Goal: Information Seeking & Learning: Learn about a topic

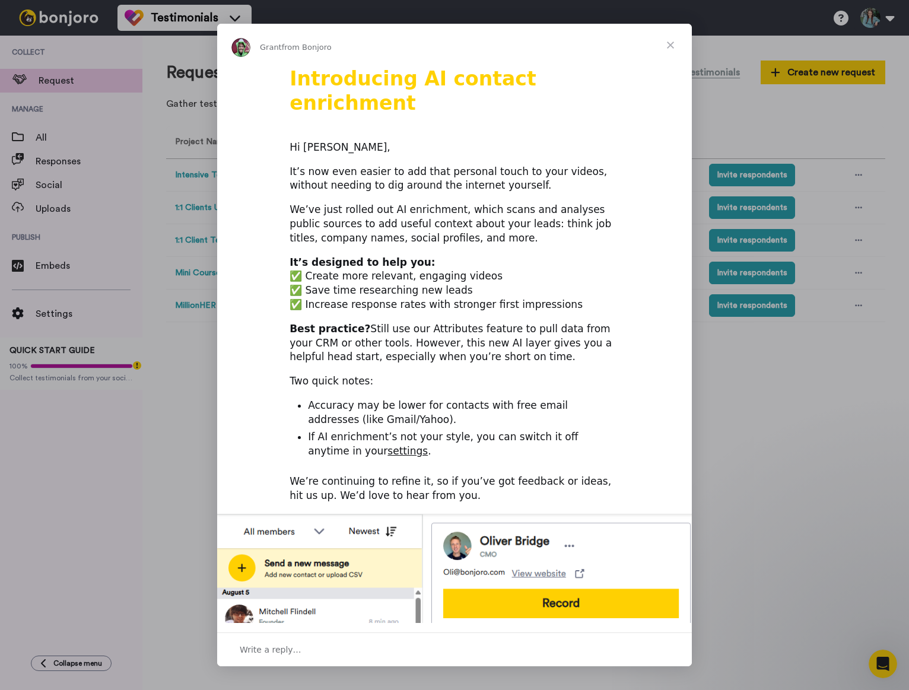
click at [668, 47] on span "Close" at bounding box center [670, 45] width 43 height 43
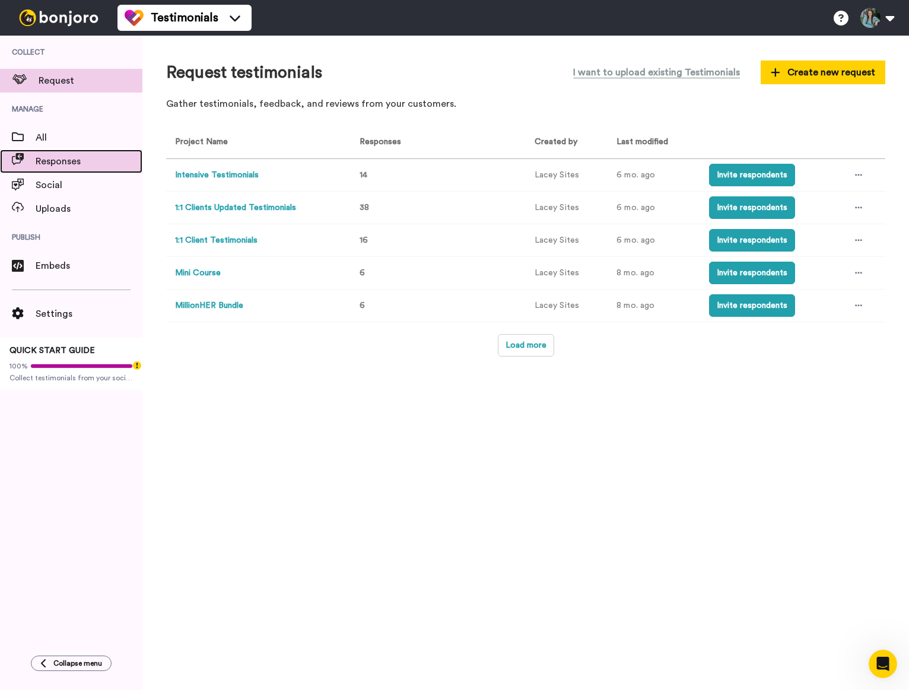
click at [80, 165] on span "Responses" at bounding box center [89, 161] width 107 height 14
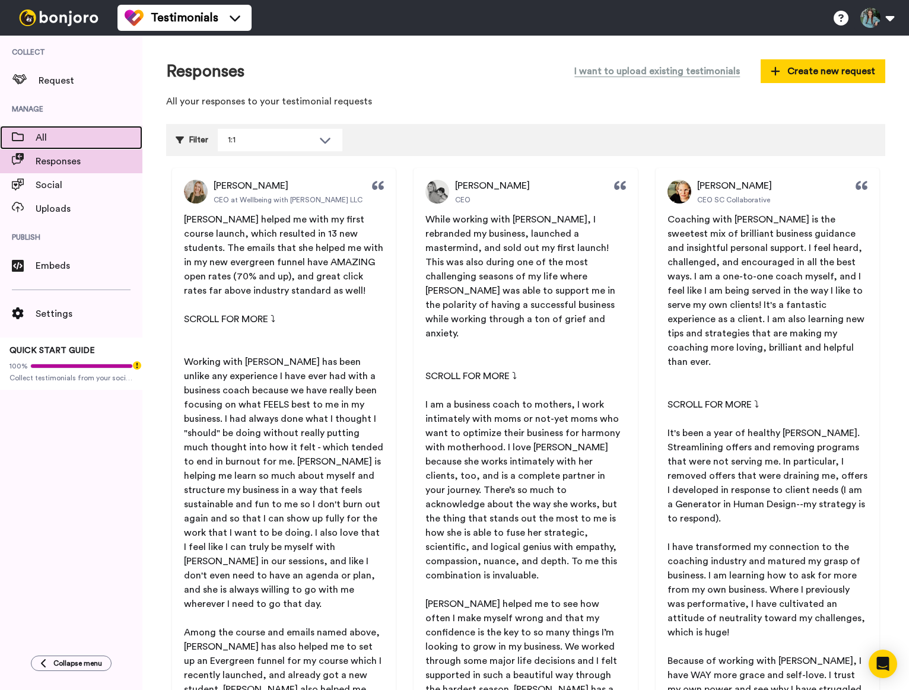
click at [35, 135] on span at bounding box center [18, 138] width 36 height 12
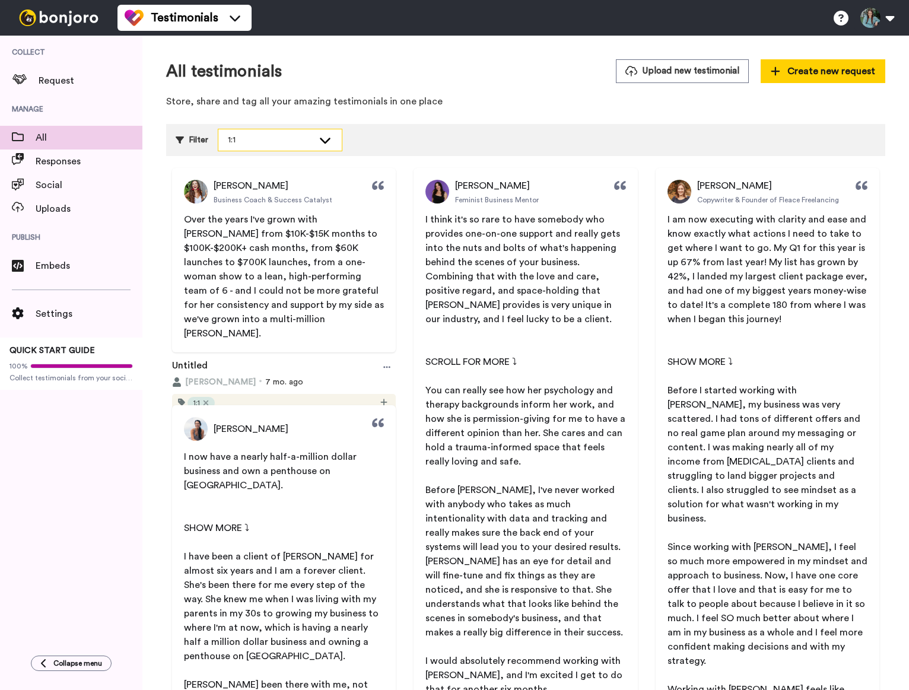
click at [321, 145] on icon at bounding box center [325, 140] width 14 height 12
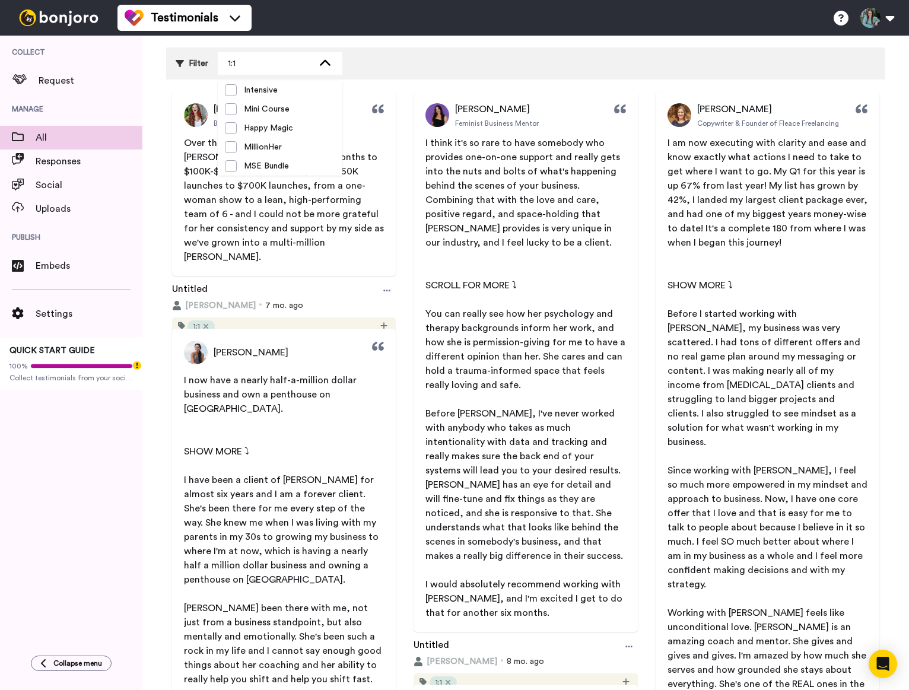
scroll to position [77, 0]
click at [369, 66] on div "Filter 1:1 Select all tags 1:1 Intensive Mini Course Happy Magic MillionHer MSE…" at bounding box center [525, 63] width 719 height 32
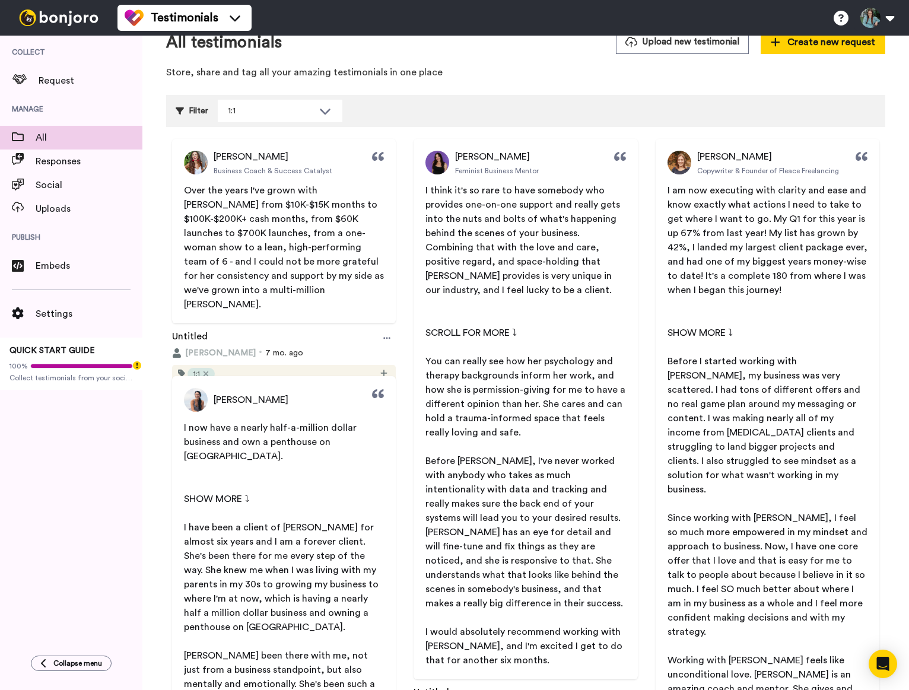
scroll to position [0, 0]
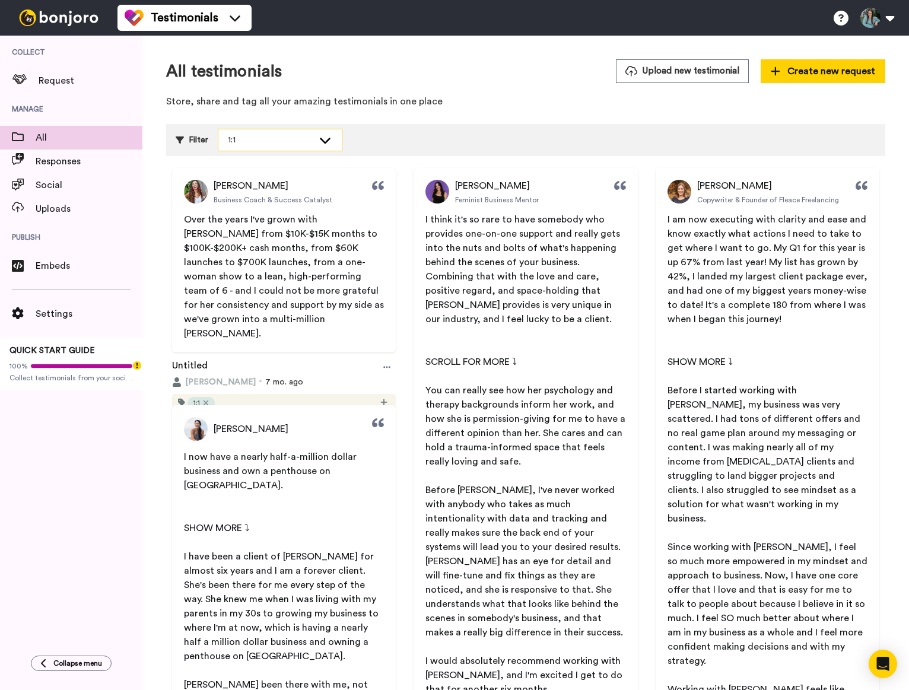
click at [295, 141] on div "1:1" at bounding box center [270, 140] width 85 height 12
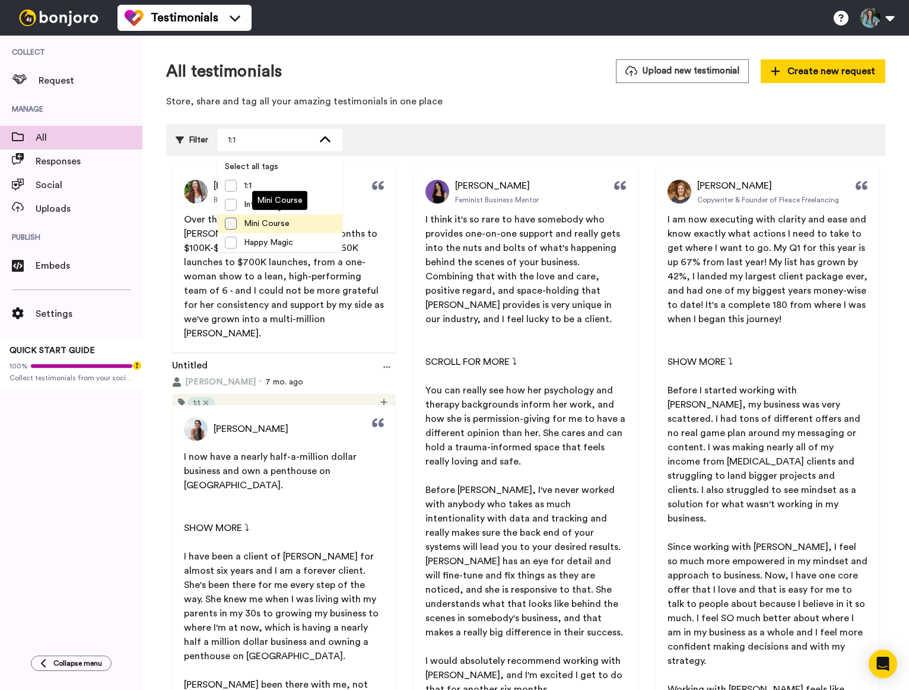
click at [230, 225] on span at bounding box center [231, 224] width 12 height 12
click at [177, 145] on div "Filter" at bounding box center [192, 140] width 33 height 23
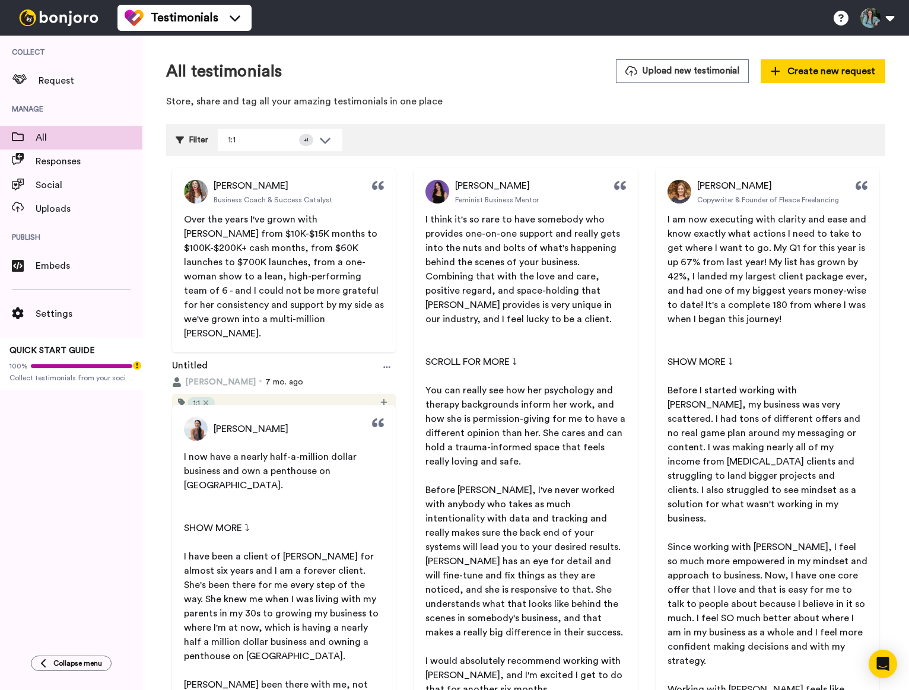
click at [183, 136] on icon at bounding box center [180, 139] width 8 height 7
click at [187, 136] on div "Filter" at bounding box center [192, 140] width 33 height 23
click at [180, 138] on icon at bounding box center [180, 139] width 8 height 7
click at [331, 140] on icon at bounding box center [325, 140] width 14 height 12
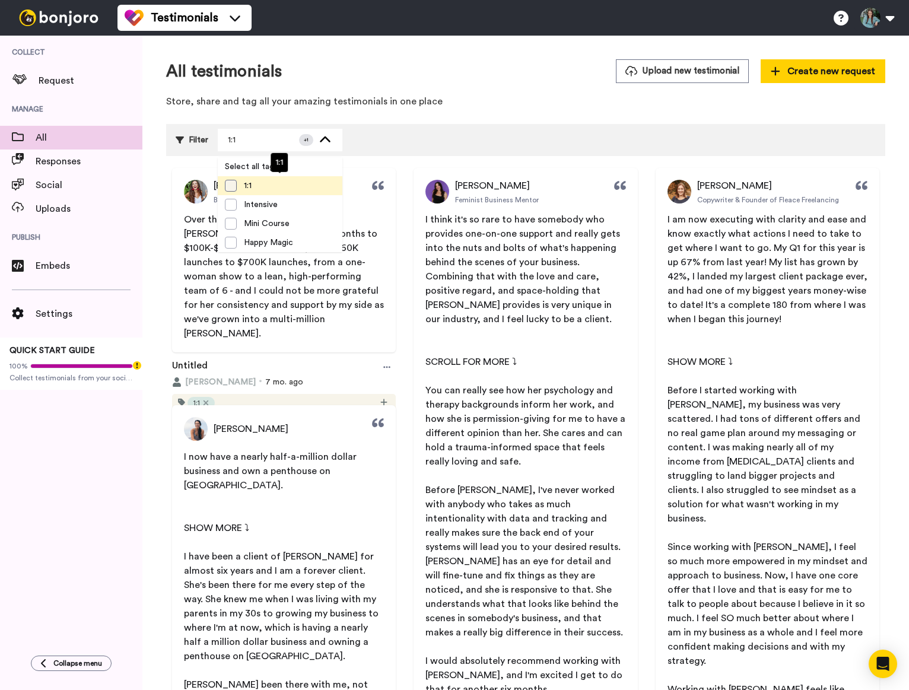
click at [229, 185] on span at bounding box center [231, 186] width 12 height 12
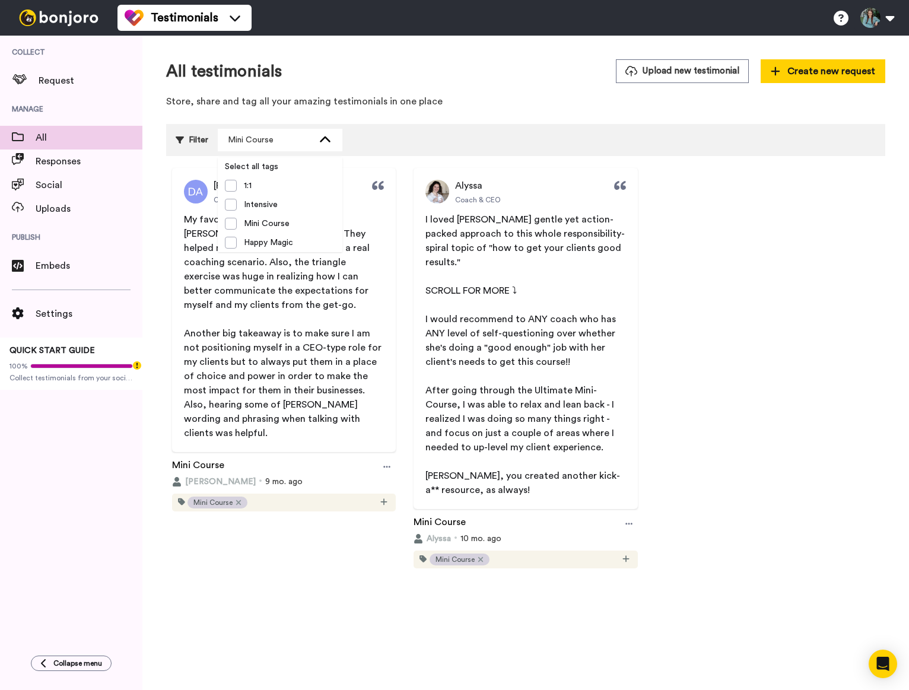
click at [406, 141] on div "Filter Mini Course Select all tags 1:1 Intensive Mini Course Happy Magic Millio…" at bounding box center [525, 140] width 719 height 32
click at [322, 135] on icon at bounding box center [325, 140] width 14 height 12
click at [228, 222] on span at bounding box center [231, 224] width 12 height 12
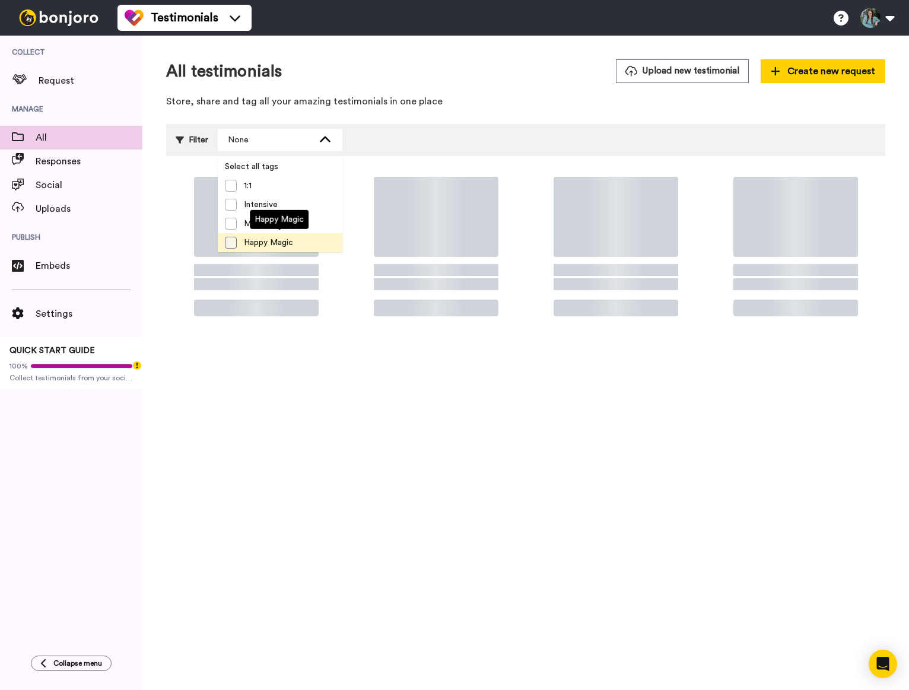
click at [231, 243] on span at bounding box center [231, 243] width 12 height 12
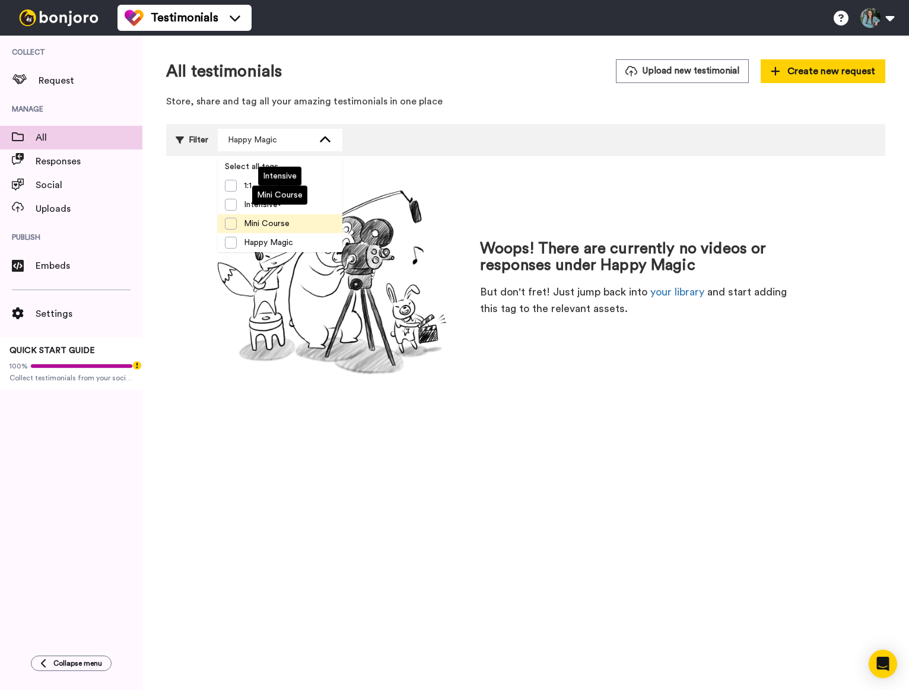
scroll to position [38, 0]
drag, startPoint x: 231, startPoint y: 222, endPoint x: 230, endPoint y: 215, distance: 7.8
click at [231, 222] on span at bounding box center [231, 224] width 12 height 12
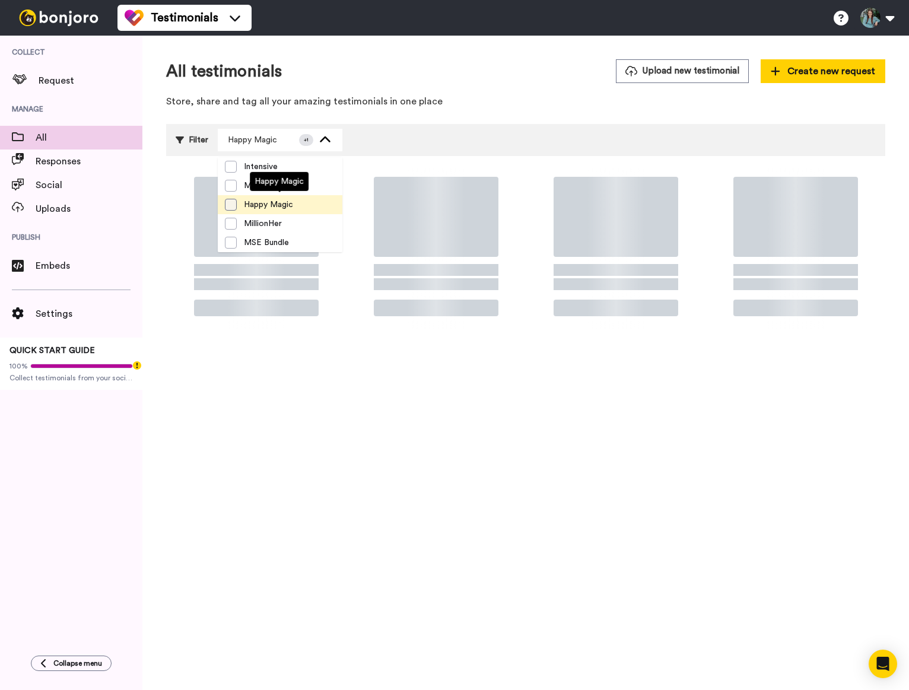
click at [230, 209] on span at bounding box center [231, 205] width 12 height 12
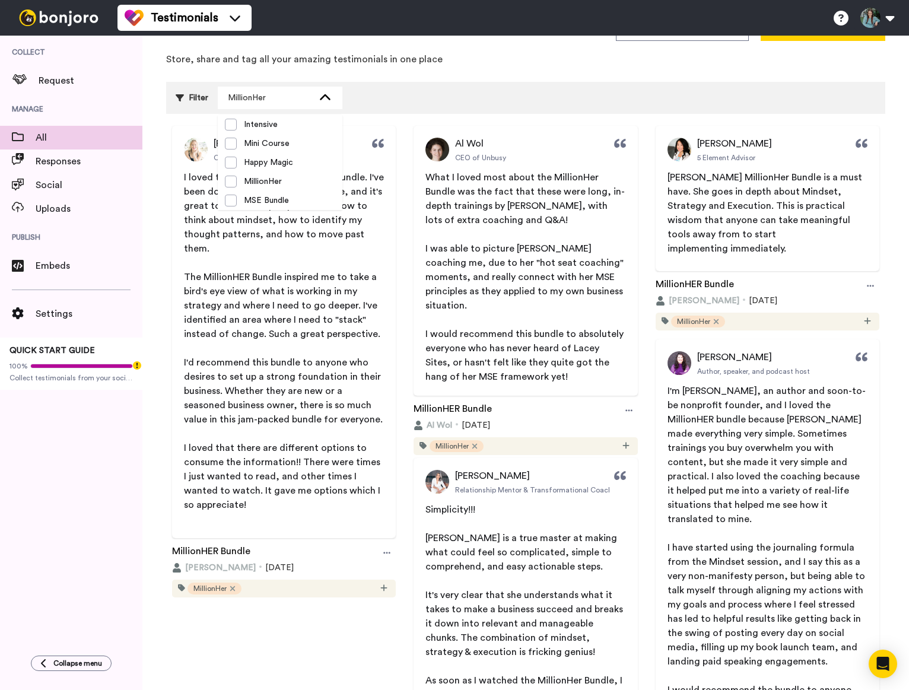
scroll to position [0, 0]
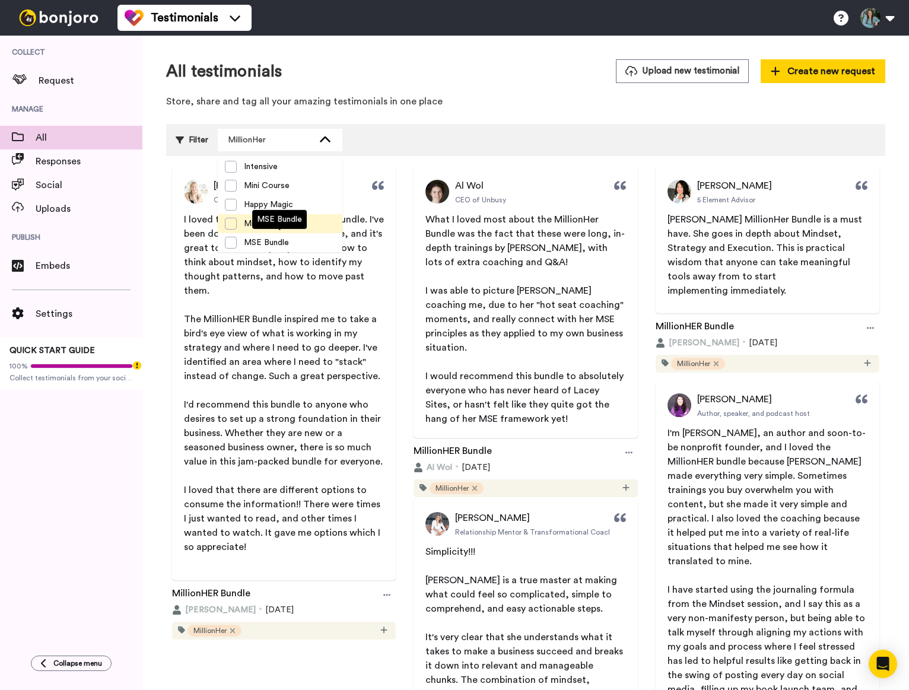
drag, startPoint x: 253, startPoint y: 240, endPoint x: 238, endPoint y: 230, distance: 17.9
click at [253, 240] on span "MSE Bundle" at bounding box center [266, 243] width 59 height 12
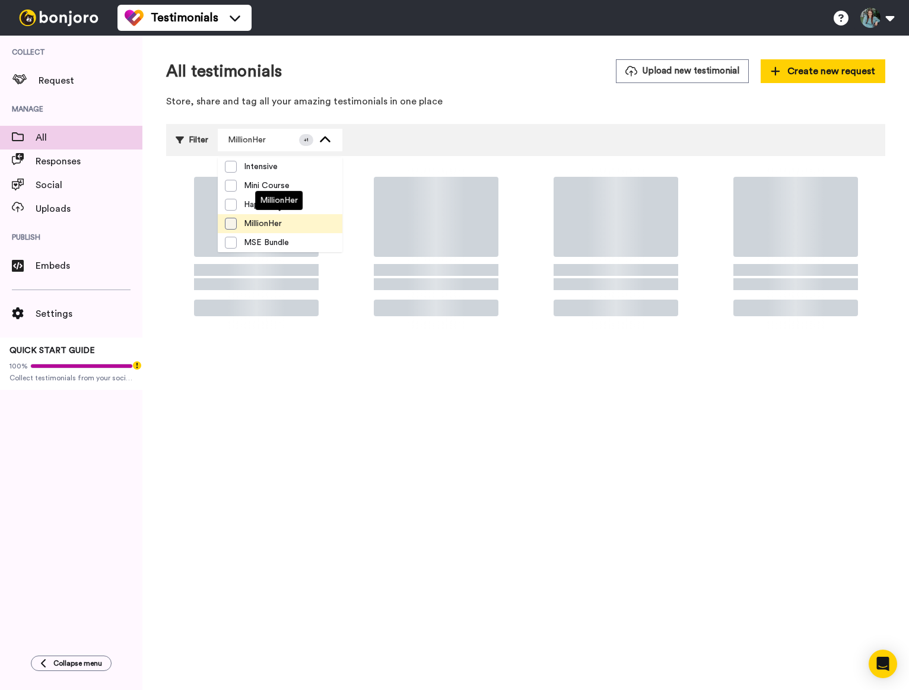
click at [234, 224] on span at bounding box center [231, 224] width 12 height 12
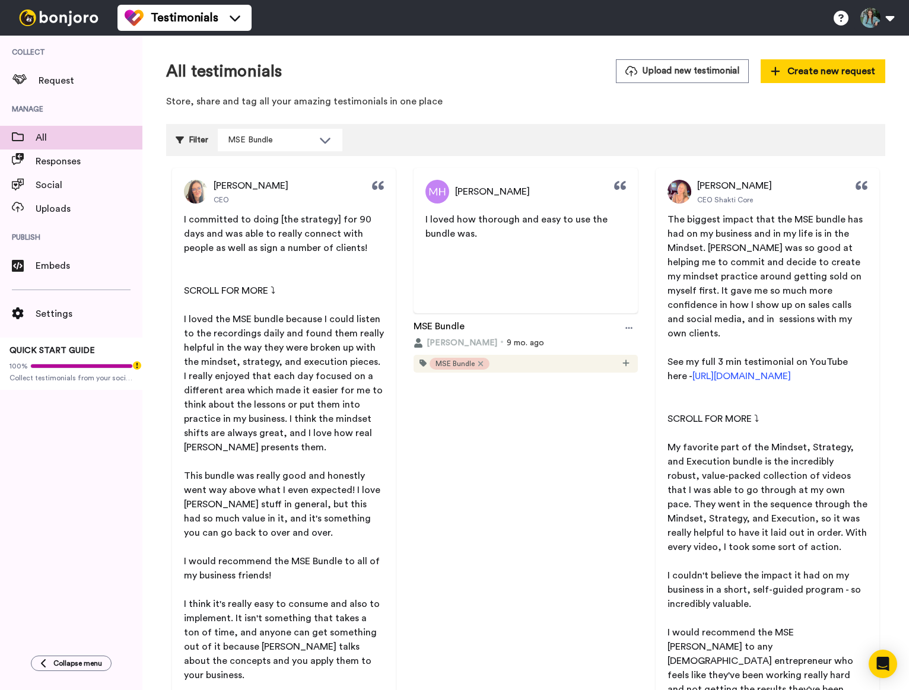
click at [549, 104] on p "Store, share and tag all your amazing testimonials in one place" at bounding box center [525, 102] width 719 height 14
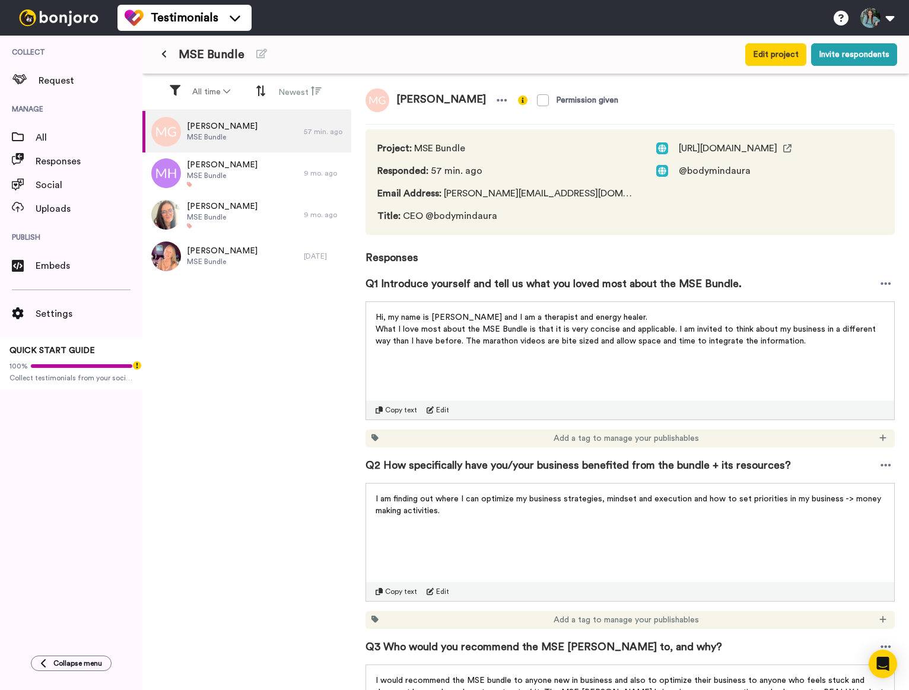
click at [166, 56] on icon at bounding box center [163, 54] width 5 height 8
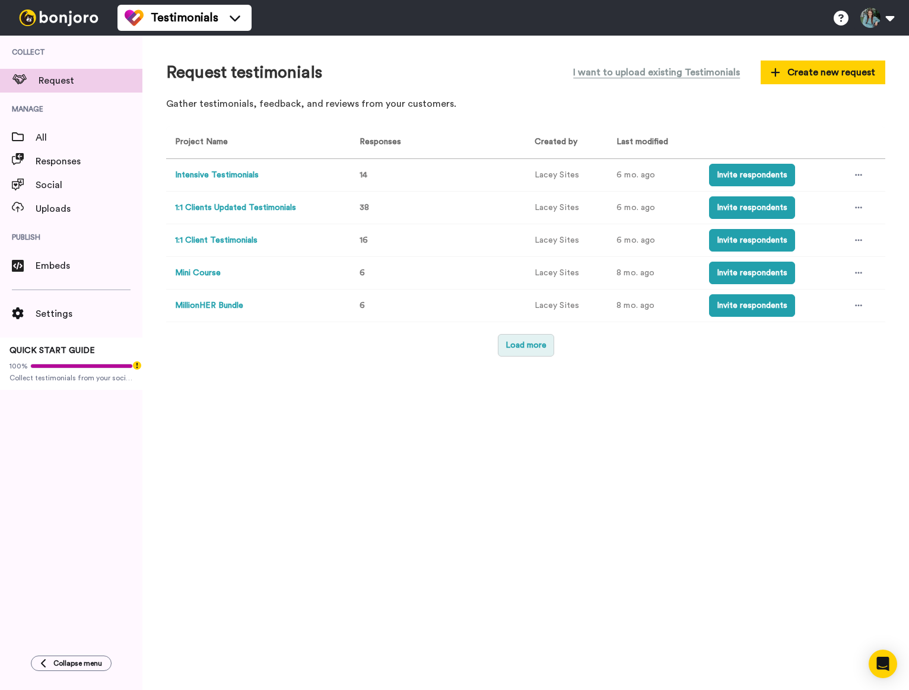
click at [507, 349] on button "Load more" at bounding box center [526, 345] width 56 height 23
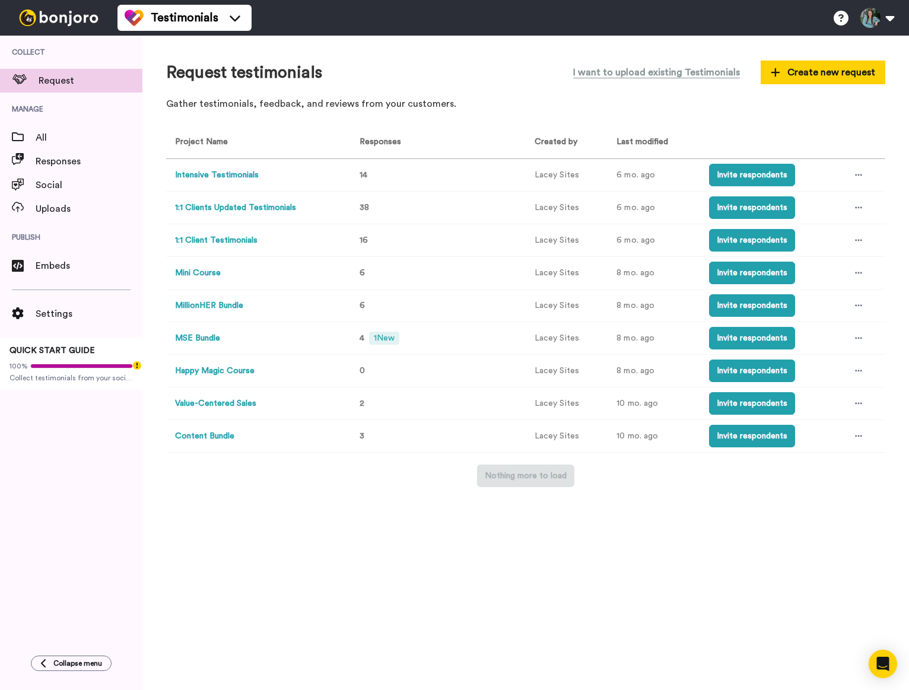
click at [206, 272] on button "Mini Course" at bounding box center [198, 273] width 46 height 12
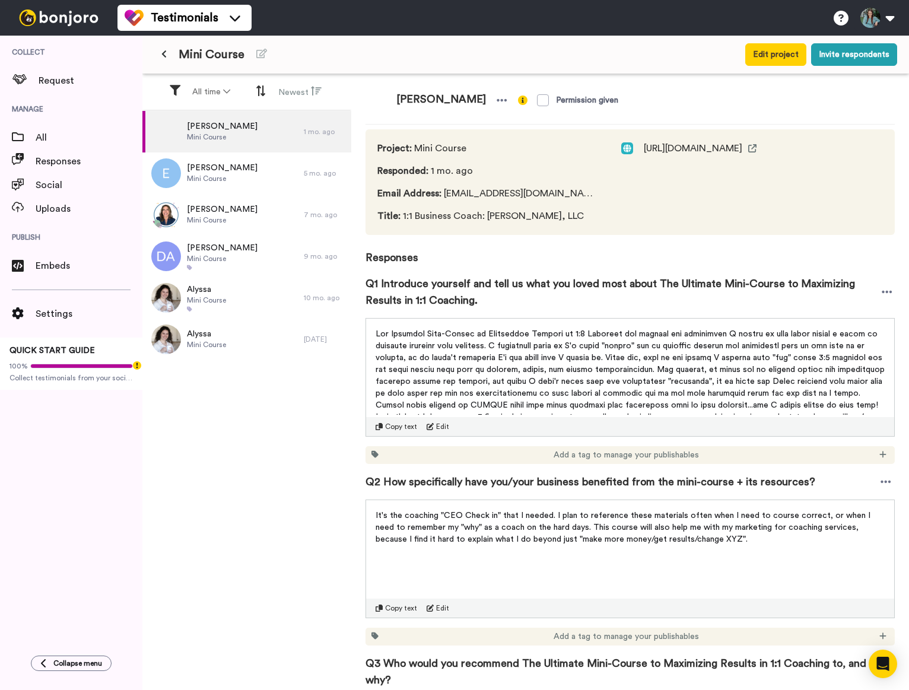
click at [166, 58] on icon at bounding box center [163, 54] width 5 height 8
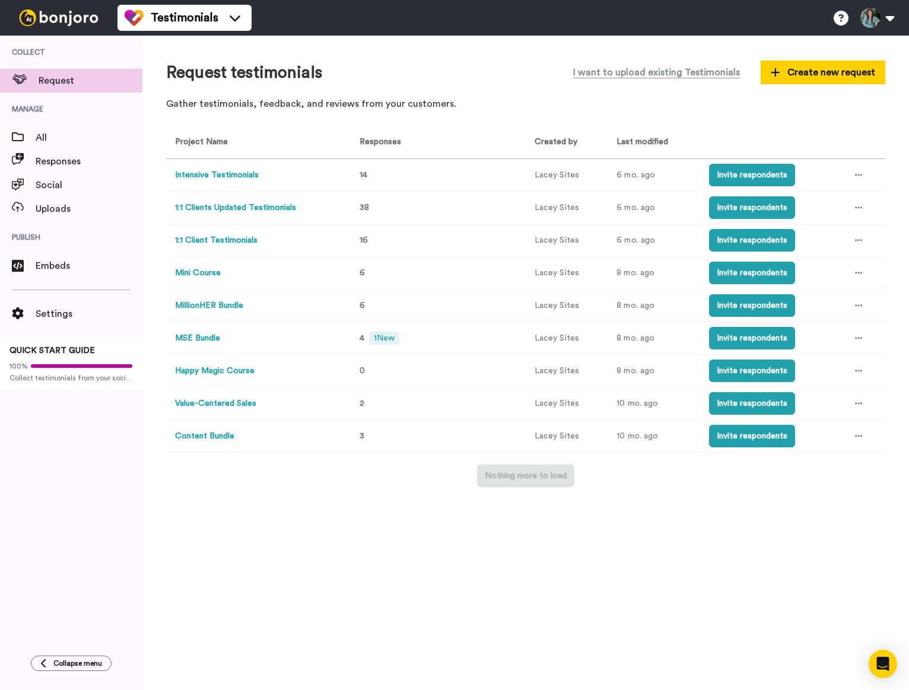
click at [231, 306] on button "MillionHER Bundle" at bounding box center [209, 306] width 68 height 12
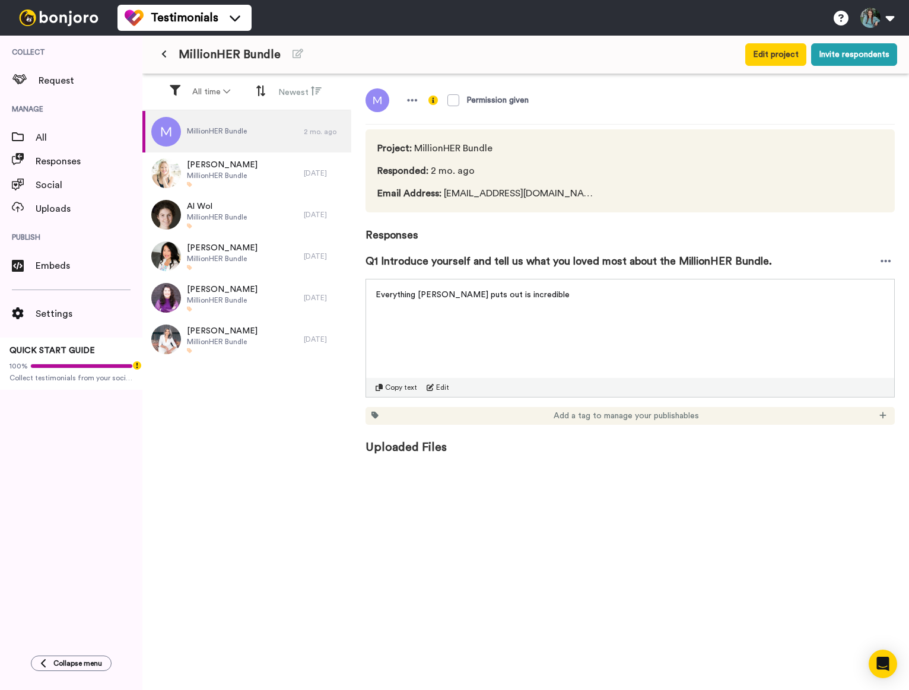
click at [166, 59] on button at bounding box center [164, 54] width 20 height 21
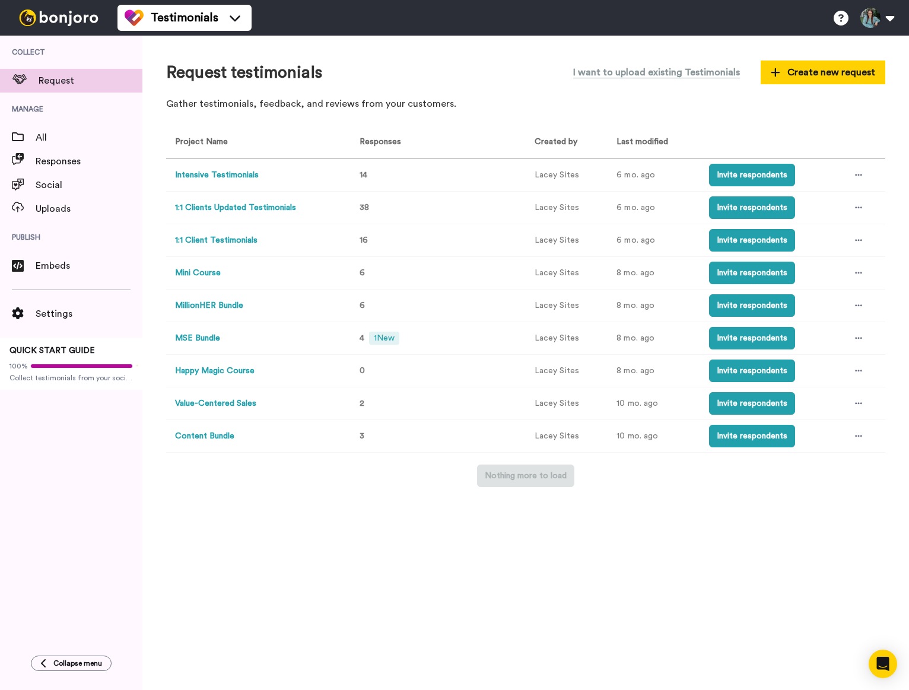
click at [221, 371] on button "Happy Magic Course" at bounding box center [214, 371] width 79 height 12
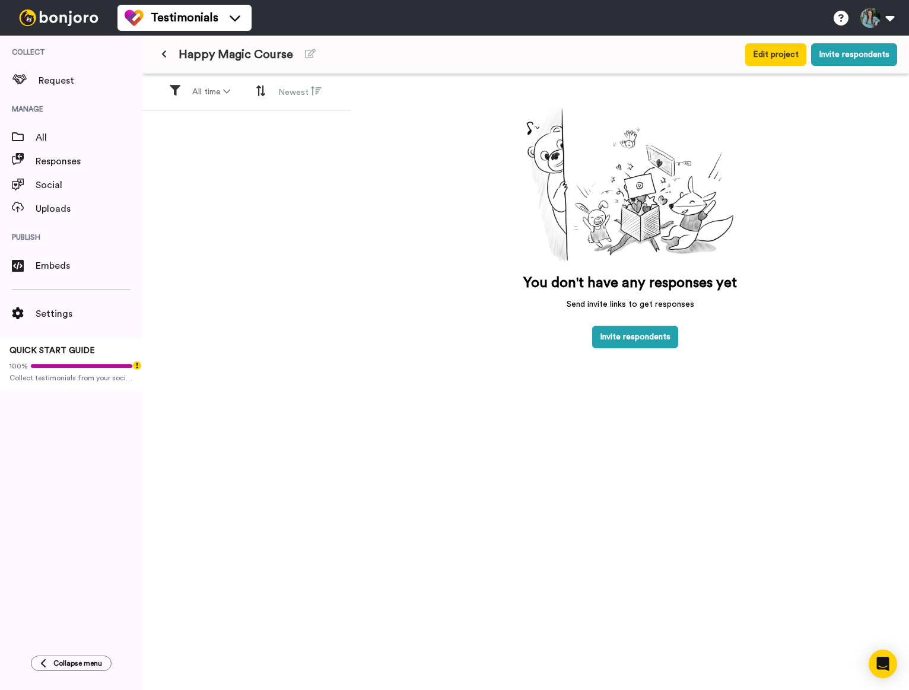
click at [164, 56] on icon at bounding box center [163, 54] width 5 height 8
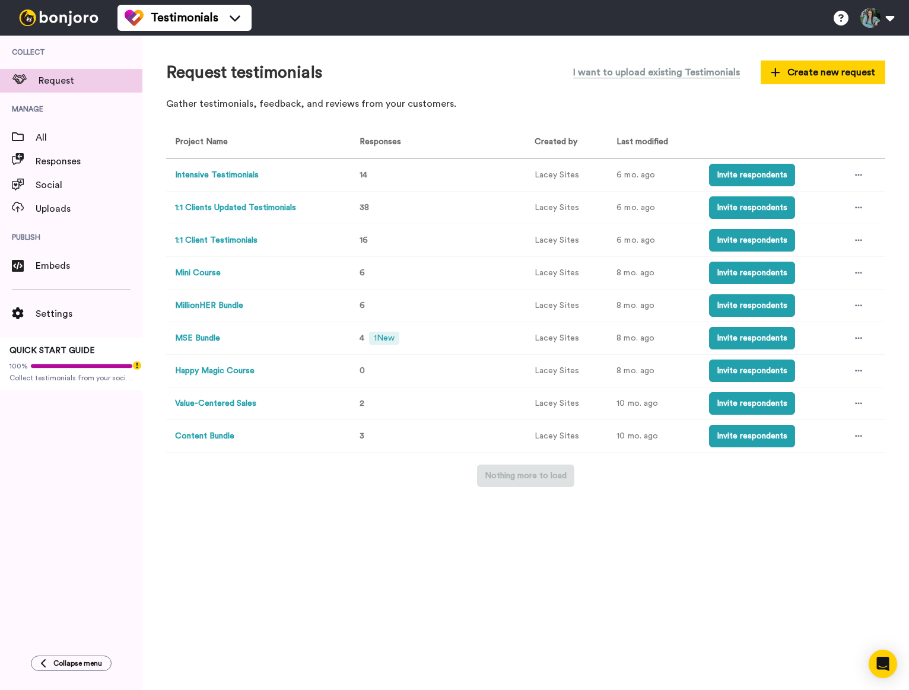
click at [250, 400] on button "Value-Centered Sales" at bounding box center [215, 403] width 81 height 12
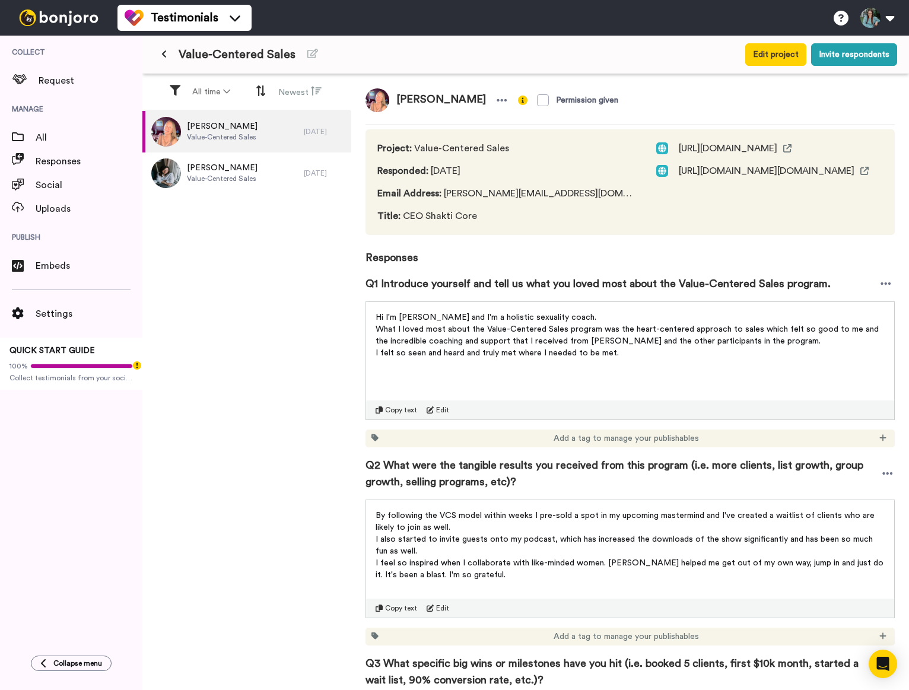
click at [166, 53] on icon at bounding box center [163, 54] width 5 height 8
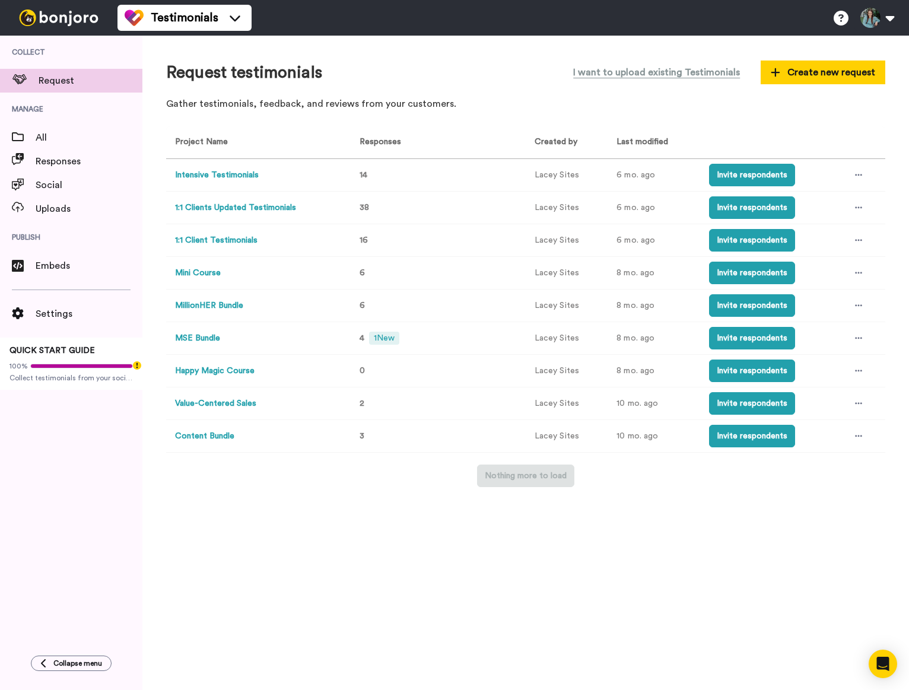
click at [211, 401] on button "Value-Centered Sales" at bounding box center [215, 403] width 81 height 12
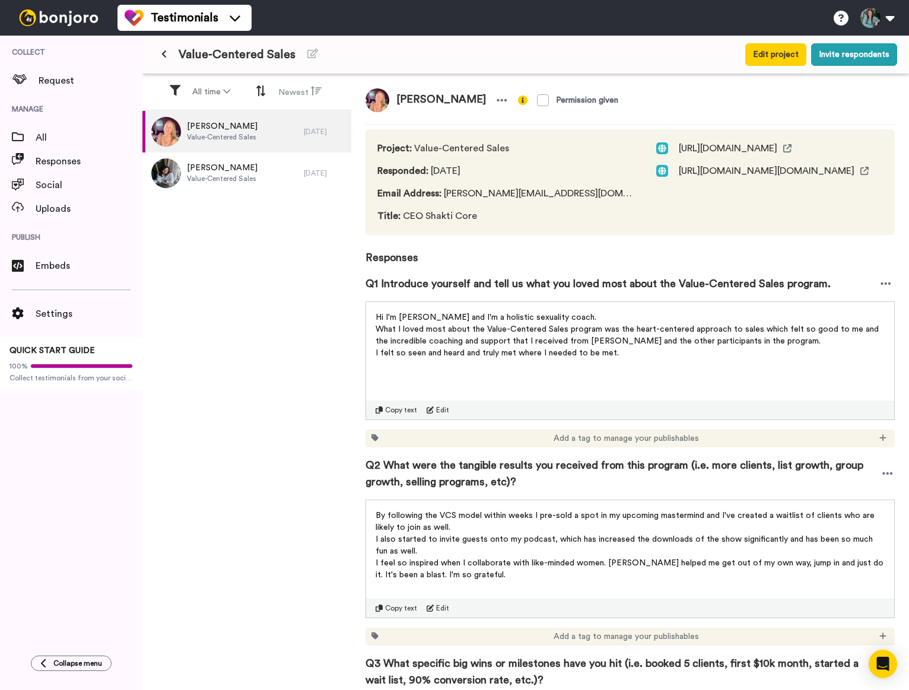
click at [165, 55] on icon at bounding box center [163, 54] width 5 height 8
